Goal: Transaction & Acquisition: Download file/media

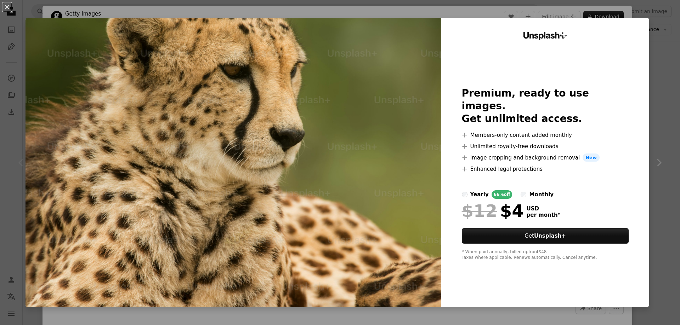
scroll to position [177, 0]
click at [3, 5] on button "An X shape" at bounding box center [7, 7] width 8 height 8
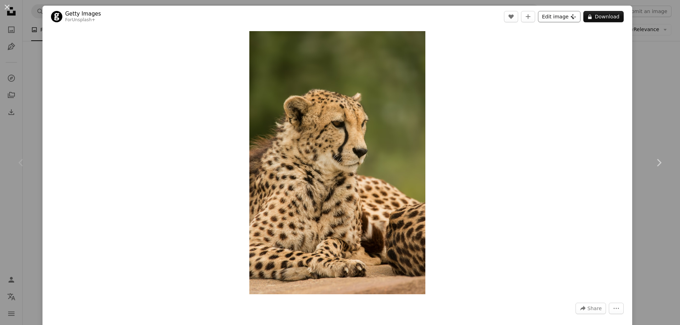
click at [556, 19] on button "Edit image Plus sign for Unsplash+" at bounding box center [559, 16] width 42 height 11
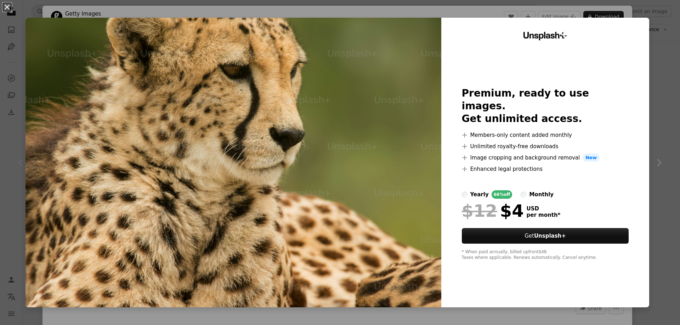
click at [6, 10] on button "An X shape" at bounding box center [7, 7] width 8 height 8
